Goal: Entertainment & Leisure: Consume media (video, audio)

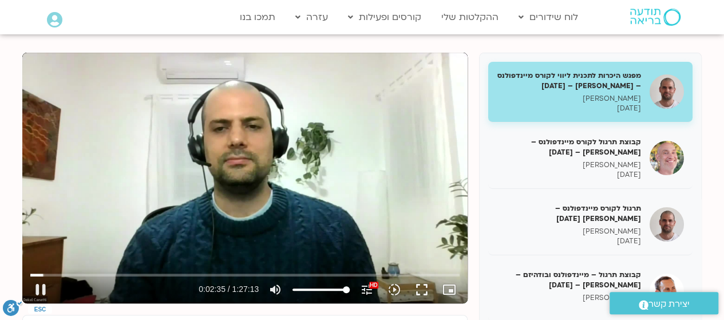
scroll to position [119, 0]
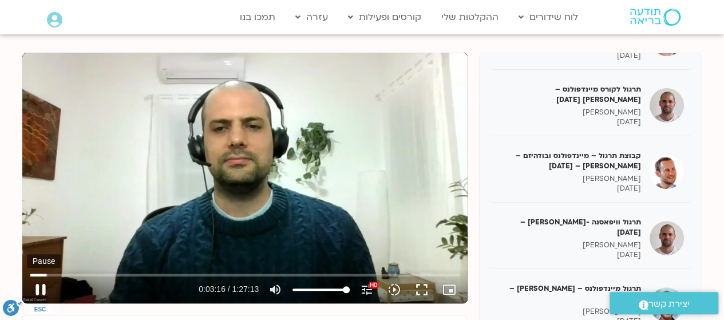
click at [41, 289] on button "pause" at bounding box center [40, 289] width 27 height 27
type input "196.806077"
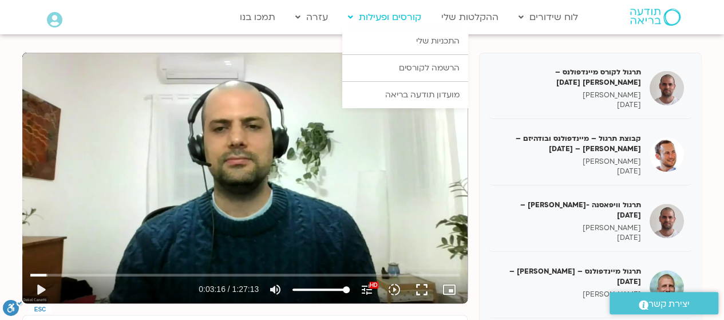
scroll to position [135, 0]
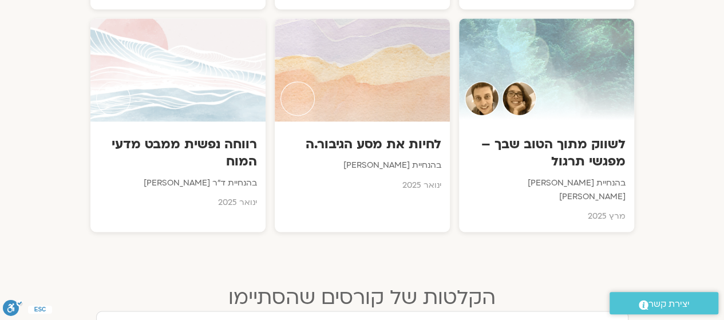
scroll to position [834, 0]
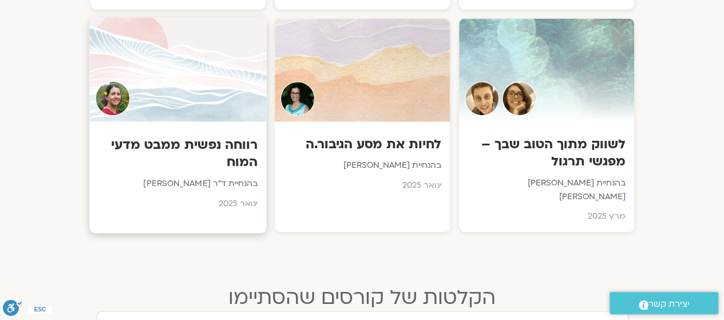
click at [119, 97] on img at bounding box center [112, 98] width 35 height 35
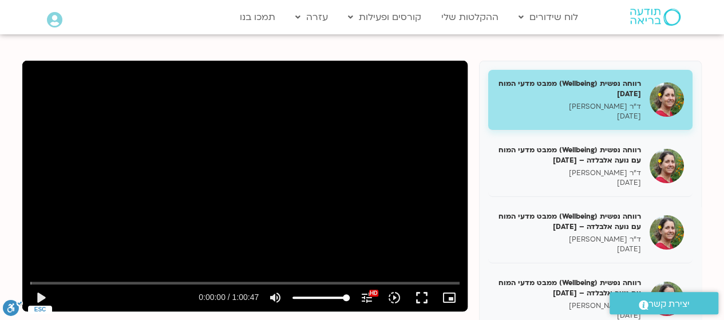
scroll to position [124, 0]
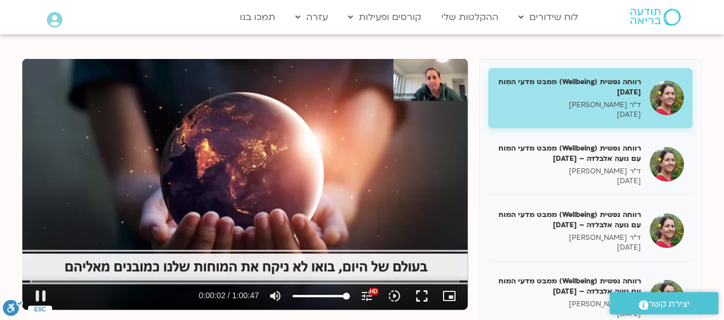
type input "2.846247"
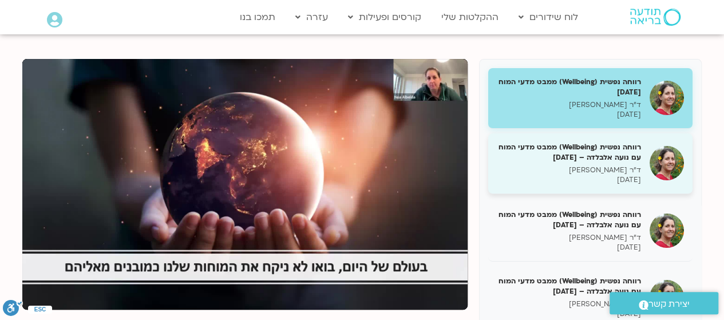
click at [542, 172] on p "ד"ר נועה אלבלדה" at bounding box center [569, 170] width 144 height 10
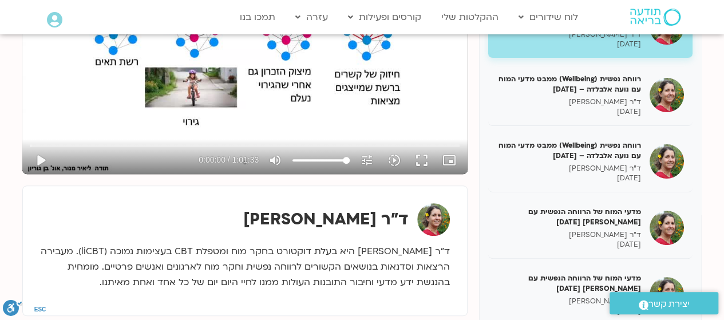
scroll to position [257, 0]
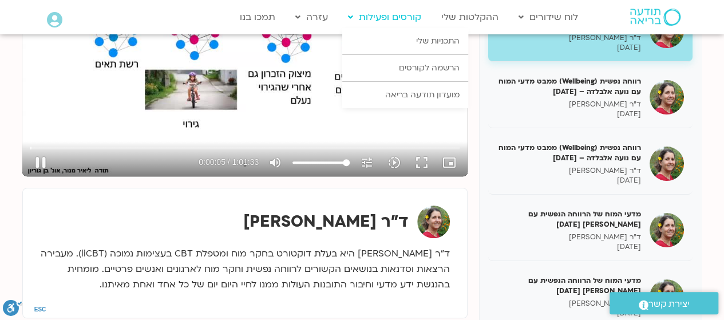
type input "5.772488"
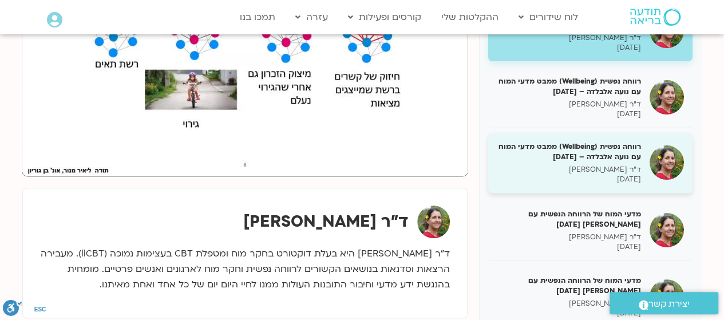
click at [579, 170] on p "ד"ר נועה אלבלדה" at bounding box center [569, 170] width 144 height 10
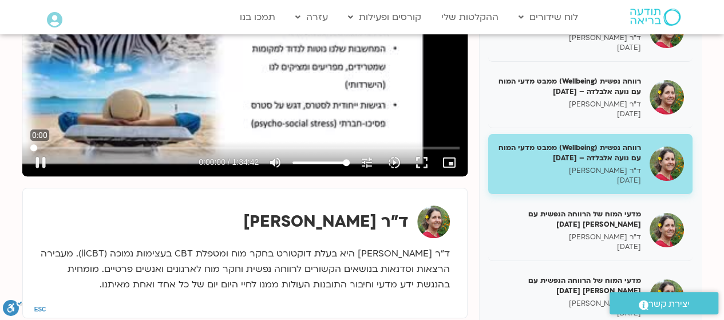
drag, startPoint x: 208, startPoint y: 147, endPoint x: 23, endPoint y: 149, distance: 185.4
click at [30, 149] on input "Seek" at bounding box center [244, 147] width 429 height 7
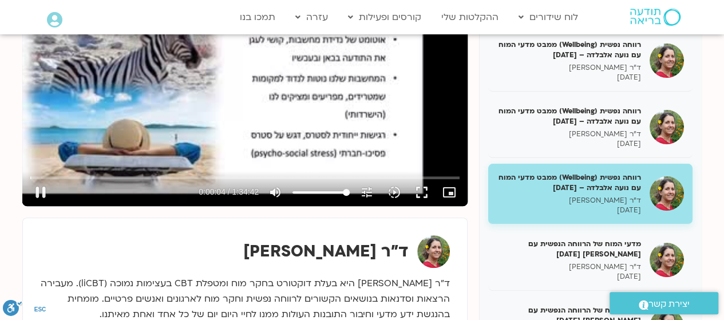
scroll to position [230, 0]
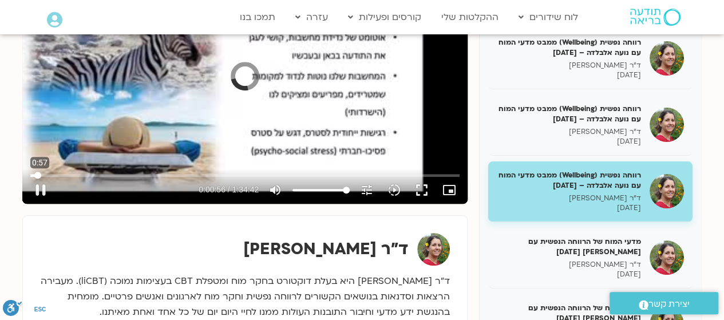
click at [38, 176] on input "Seek" at bounding box center [244, 175] width 429 height 7
click at [46, 175] on input "Seek" at bounding box center [244, 175] width 429 height 7
click at [41, 189] on button "play_arrow" at bounding box center [40, 189] width 27 height 27
click at [53, 174] on input "Seek" at bounding box center [244, 175] width 429 height 7
click at [62, 173] on input "Seek" at bounding box center [244, 175] width 429 height 7
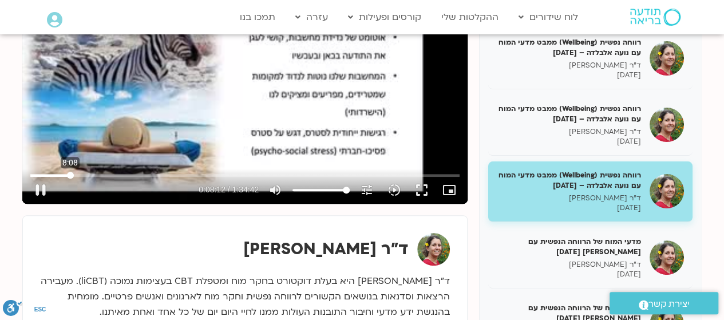
click at [70, 173] on input "Seek" at bounding box center [244, 175] width 429 height 7
click at [65, 174] on input "Seek" at bounding box center [244, 175] width 429 height 7
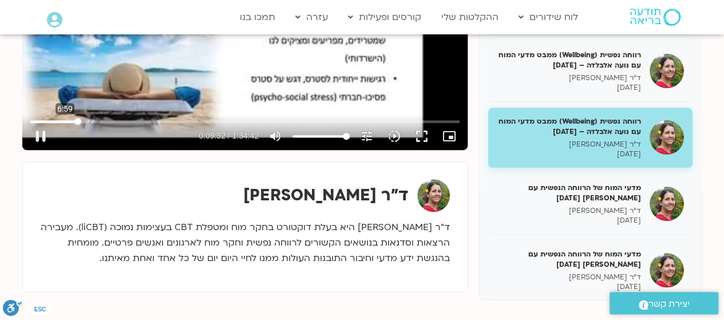
scroll to position [292, 0]
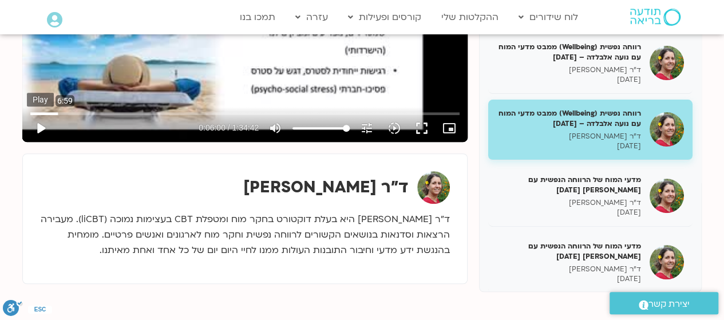
click at [49, 122] on button "play_arrow" at bounding box center [40, 127] width 27 height 27
click at [66, 114] on input "Seek" at bounding box center [244, 113] width 429 height 7
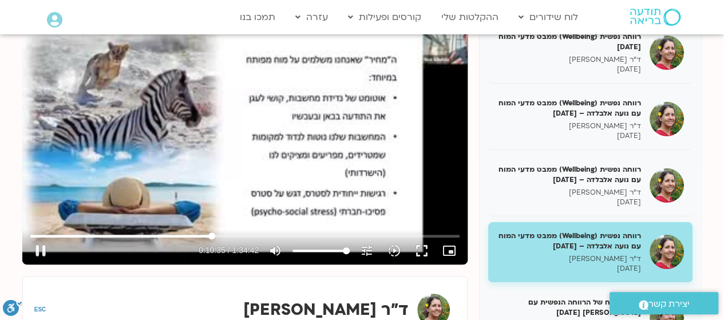
scroll to position [172, 0]
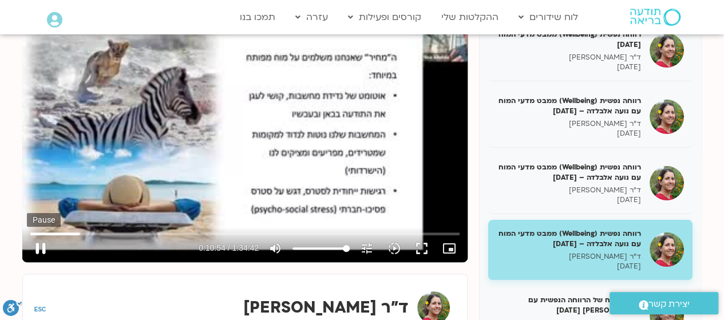
click at [43, 248] on button "pause" at bounding box center [40, 248] width 27 height 27
type input "654.628138"
